Goal: Use online tool/utility: Use online tool/utility

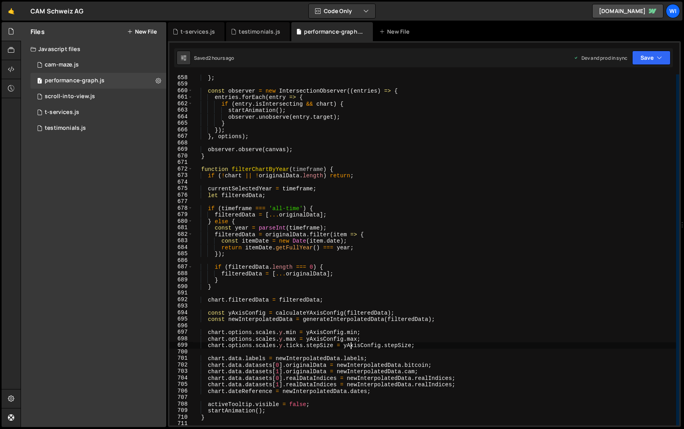
click at [352, 344] on div "} ; const observer = new IntersectionObserver (( entries ) => { entries . forEa…" at bounding box center [434, 256] width 483 height 364
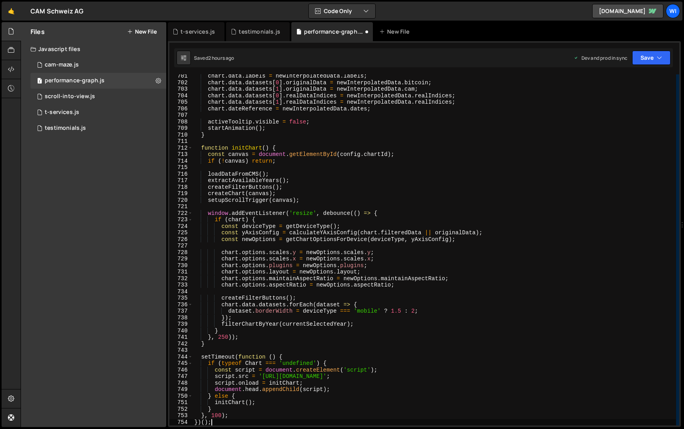
scroll to position [4574, 0]
click at [485, 98] on div "chart . data . labels = newInterpolatedData . labels ; chart . data . datasets …" at bounding box center [434, 255] width 483 height 364
click at [420, 156] on div "chart . data . labels = newInterpolatedData . labels ; chart . data . datasets …" at bounding box center [434, 255] width 483 height 364
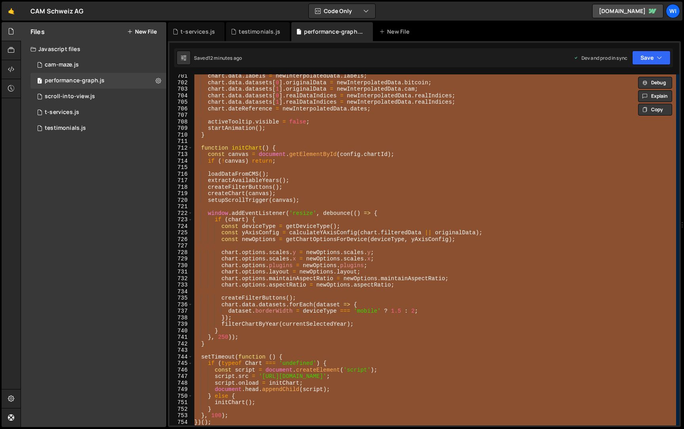
paste textarea
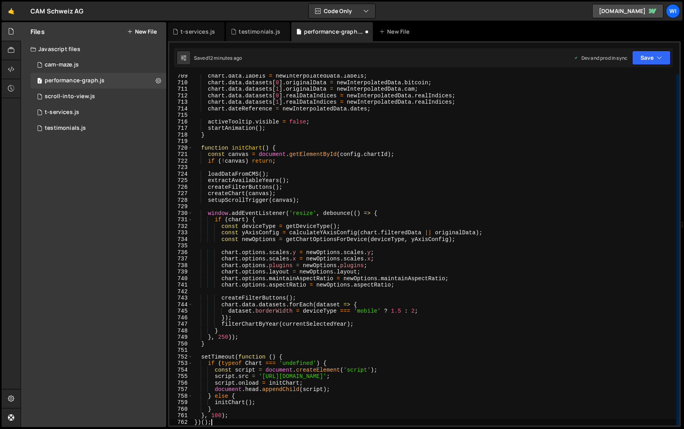
scroll to position [4626, 0]
click at [355, 241] on div "chart . data . labels = newInterpolatedData . labels ; chart . data . datasets …" at bounding box center [434, 255] width 483 height 364
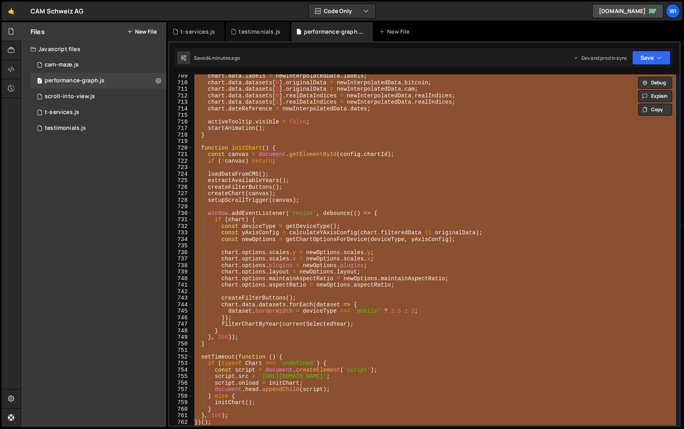
paste textarea
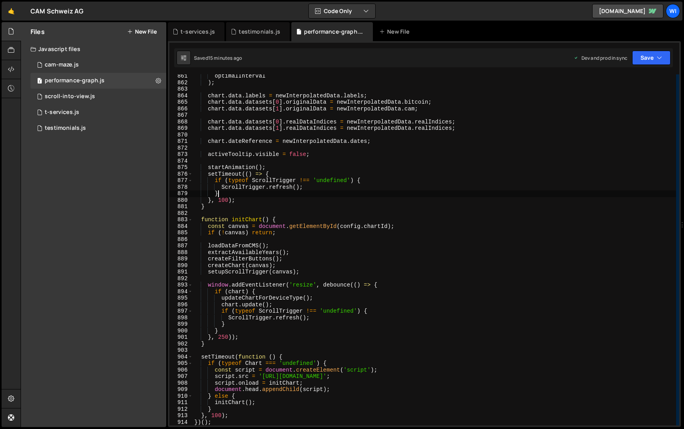
click at [322, 190] on div "optimalInterval ) ; chart . data . labels = newInterpolatedData . labels ; char…" at bounding box center [434, 255] width 483 height 364
paste textarea
click at [314, 175] on div "optimalInterval ) ; chart . data . labels = newInterpolatedData . labels ; char…" at bounding box center [434, 255] width 483 height 364
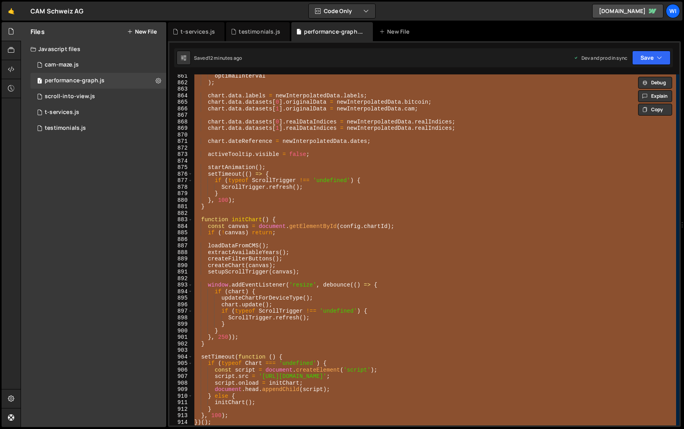
paste textarea
type textarea "})();"
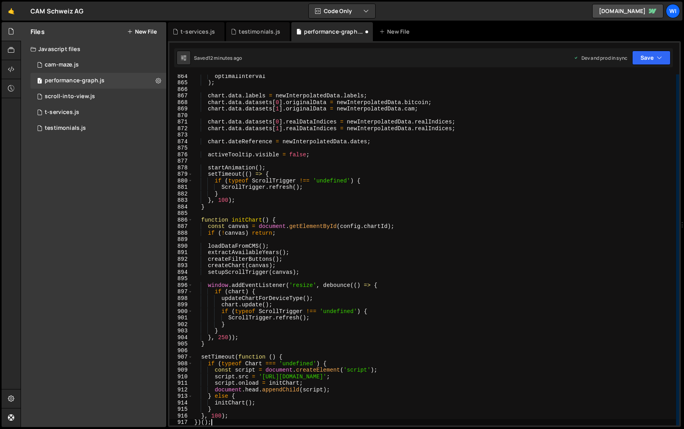
scroll to position [5639, 0]
click at [340, 149] on div "optimalInterval ) ; chart . data . labels = newInterpolatedData . labels ; char…" at bounding box center [434, 255] width 483 height 364
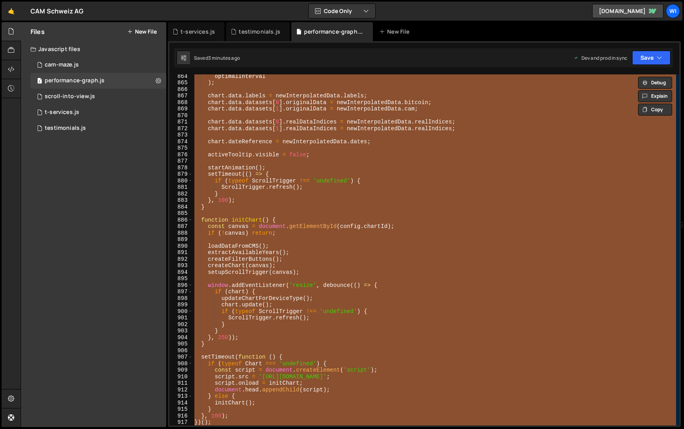
paste textarea
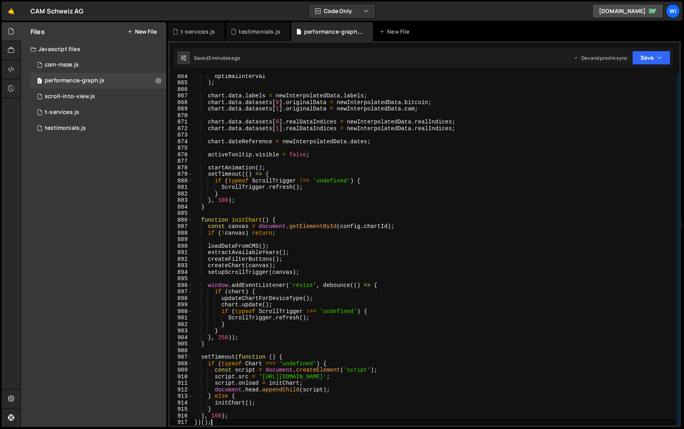
click at [308, 171] on div "optimalInterval ) ; chart . data . labels = newInterpolatedData . labels ; char…" at bounding box center [434, 255] width 483 height 364
type textarea "})();"
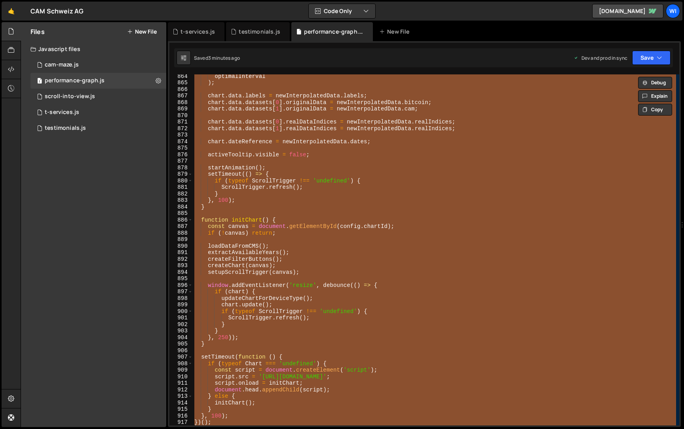
scroll to position [5814, 0]
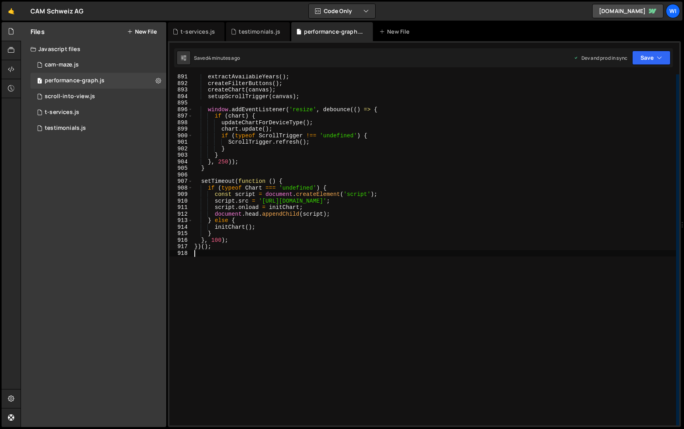
click at [354, 153] on div "extractAvailableYears ( ) ; createFilterButtons ( ) ; createChart ( canvas ) ; …" at bounding box center [434, 256] width 483 height 364
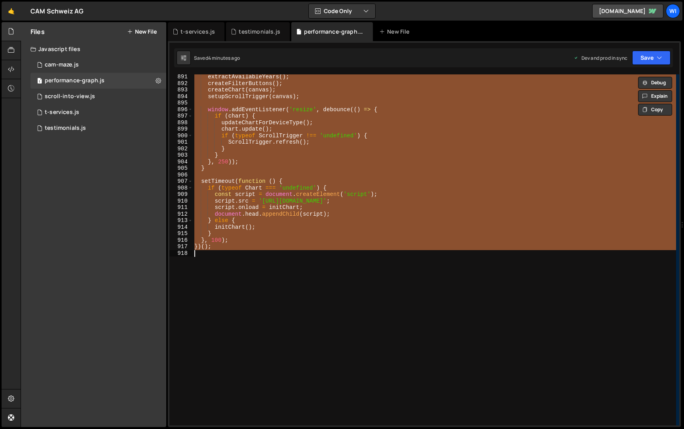
paste textarea
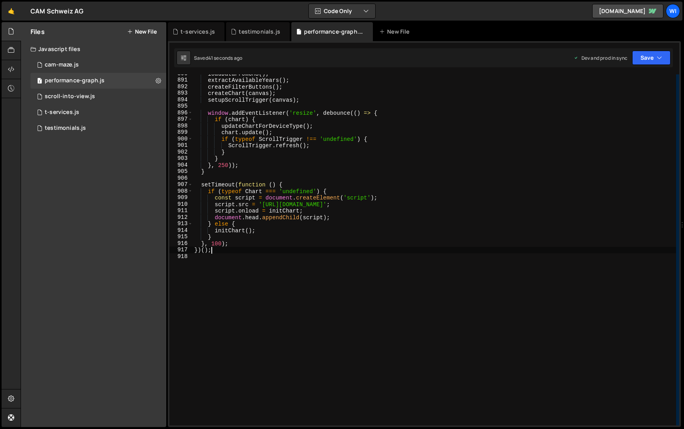
click at [357, 169] on div "loadDataFromCMS ( ) ; extractAvailableYears ( ) ; createFilterButtons ( ) ; cre…" at bounding box center [434, 252] width 483 height 364
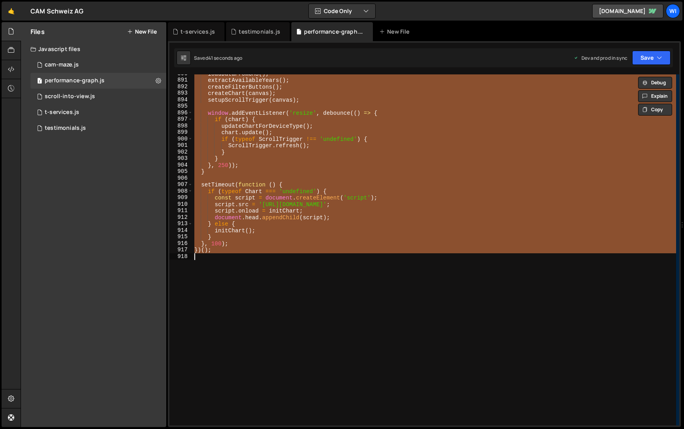
paste textarea
type textarea "})();"
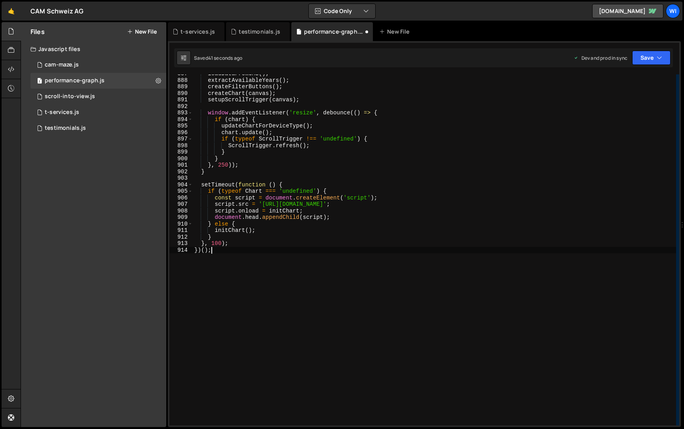
scroll to position [5791, 0]
